Goal: Task Accomplishment & Management: Complete application form

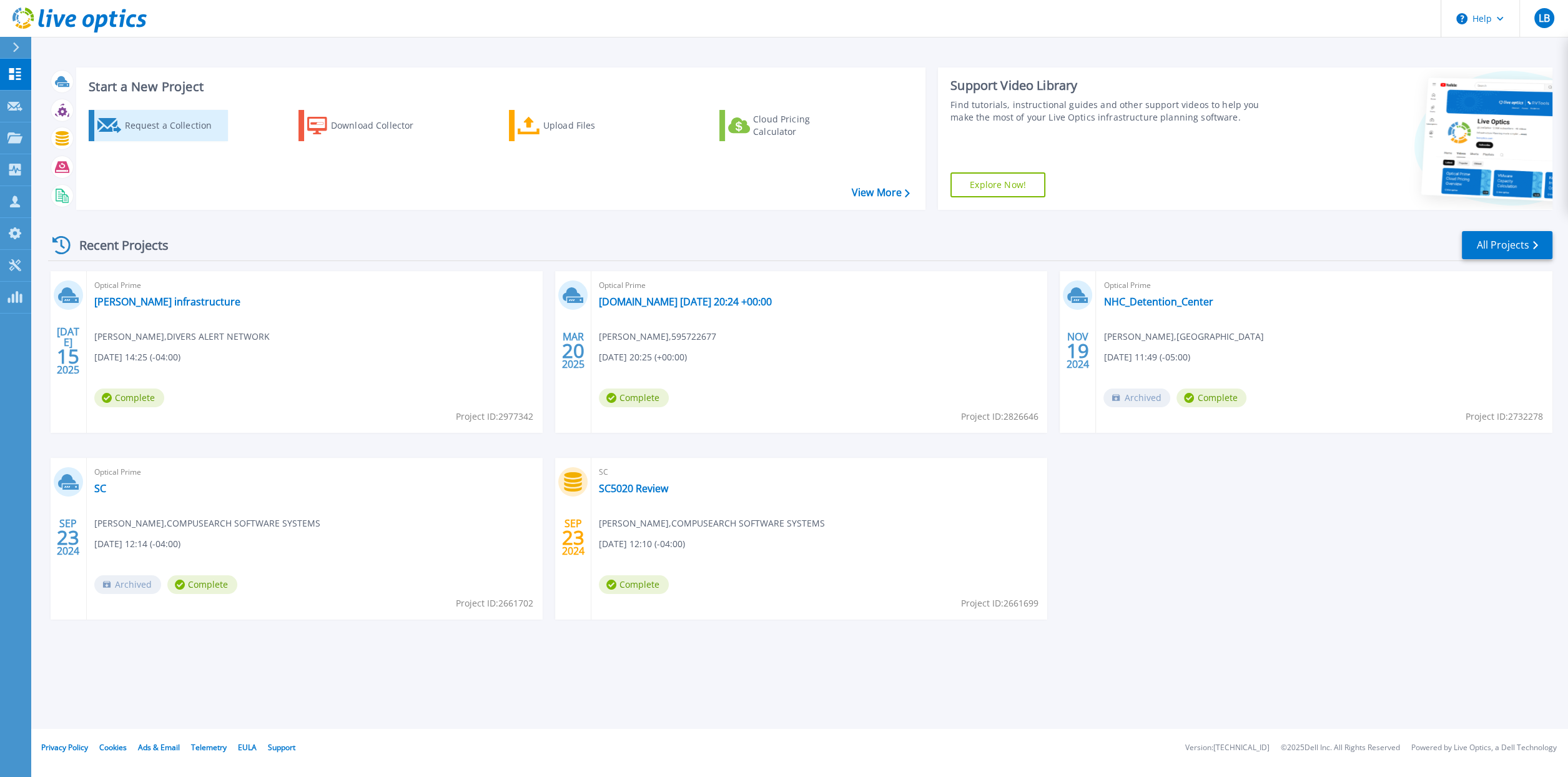
click at [146, 125] on div "Request a Collection" at bounding box center [174, 126] width 100 height 25
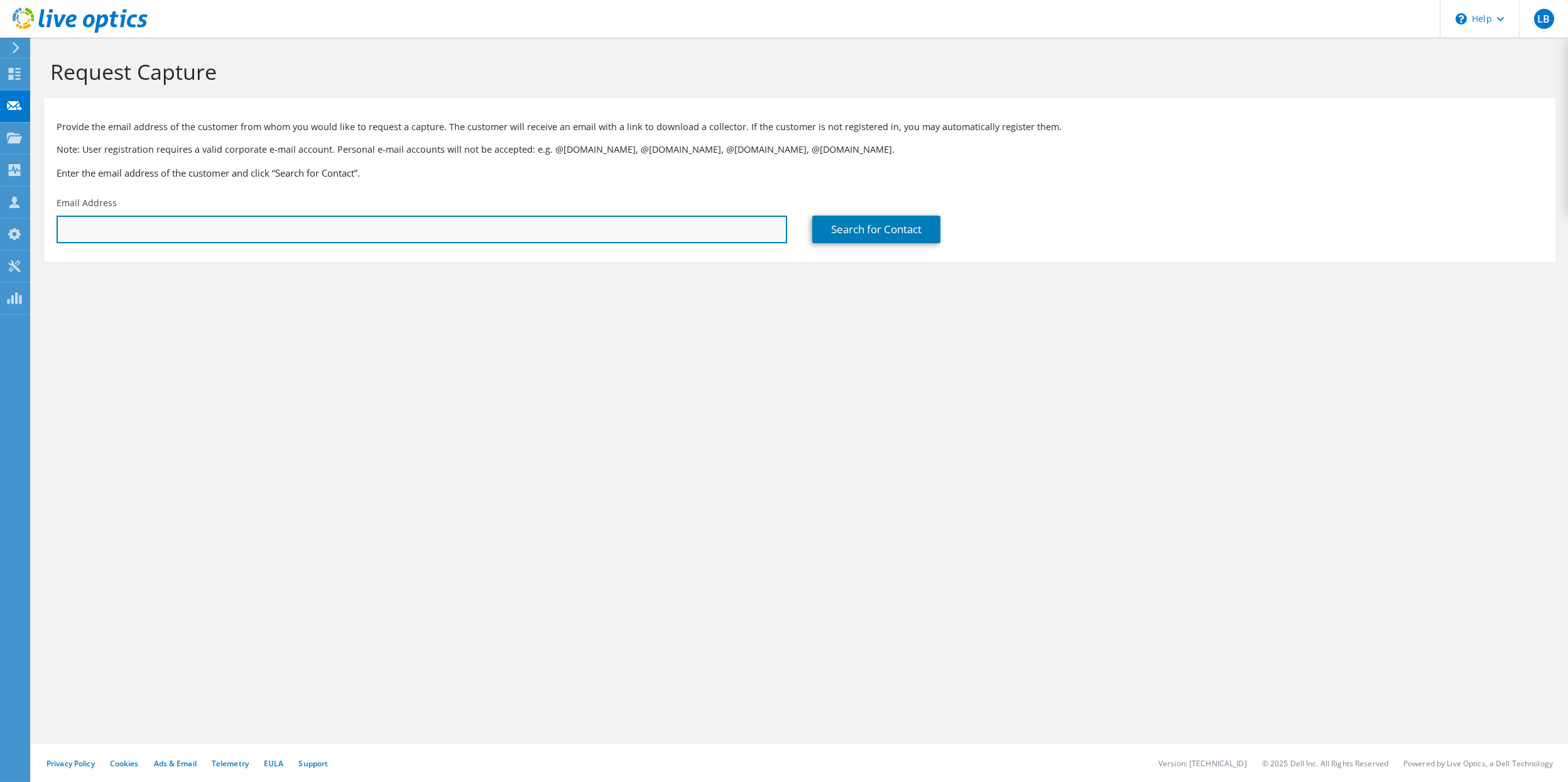
click at [205, 231] on input "text" at bounding box center [422, 229] width 730 height 28
click at [112, 225] on input "text" at bounding box center [422, 229] width 730 height 28
paste input "jmack@townofclaytonnc.org"
type input "jmack@townofclaytonnc.org"
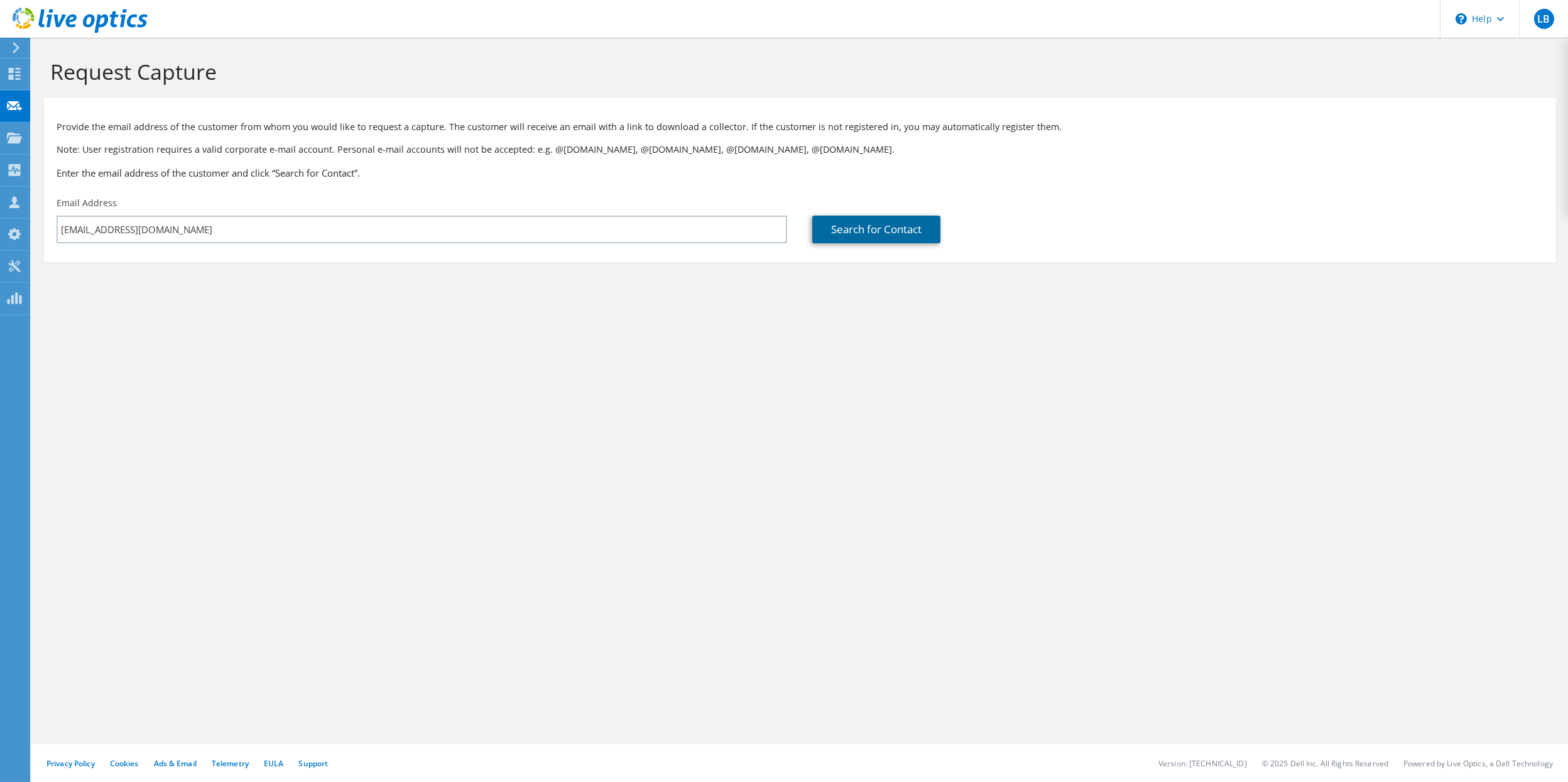
click at [852, 235] on link "Search for Contact" at bounding box center [876, 229] width 129 height 28
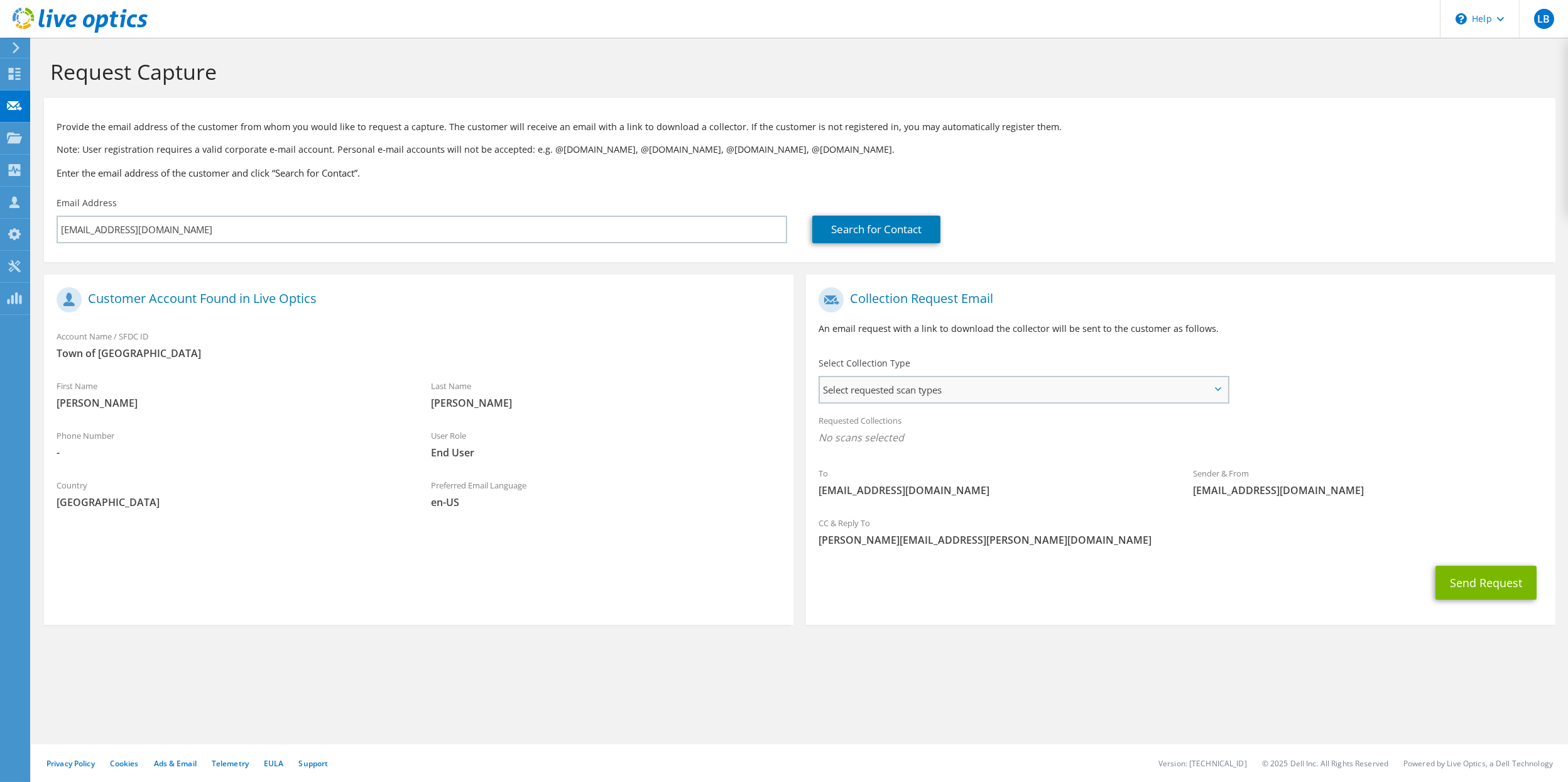
click at [895, 389] on span "Select requested scan types" at bounding box center [1023, 390] width 407 height 26
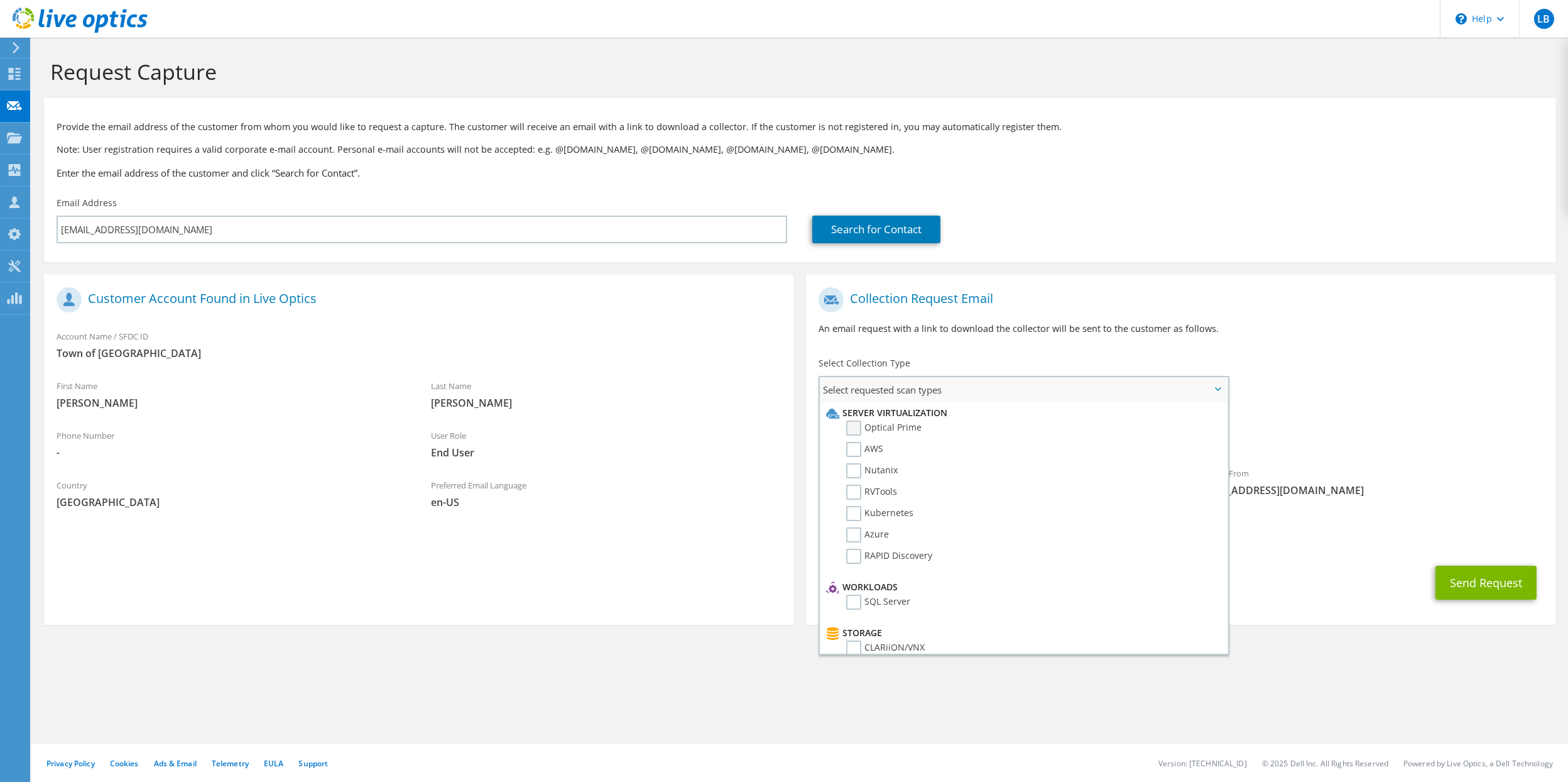
click at [879, 430] on label "Optical Prime" at bounding box center [884, 427] width 76 height 15
click at [0, 0] on input "Optical Prime" at bounding box center [0, 0] width 0 height 0
click at [1476, 590] on button "Send Request" at bounding box center [1486, 586] width 101 height 34
